Goal: Task Accomplishment & Management: Manage account settings

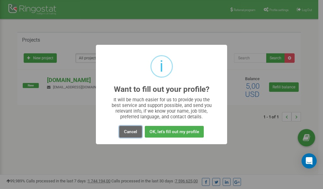
click at [130, 133] on button "Cancel" at bounding box center [130, 132] width 23 height 12
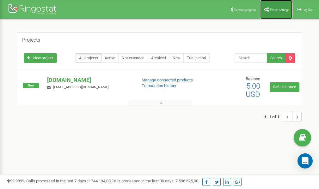
click at [275, 12] on link "Profile settings" at bounding box center [276, 9] width 32 height 19
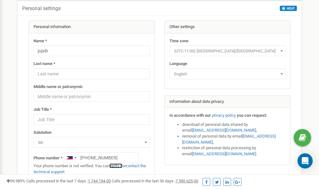
click at [118, 166] on link "verify it" at bounding box center [115, 166] width 13 height 5
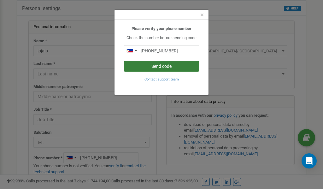
click at [168, 65] on button "Send code" at bounding box center [161, 66] width 75 height 11
